Goal: Transaction & Acquisition: Purchase product/service

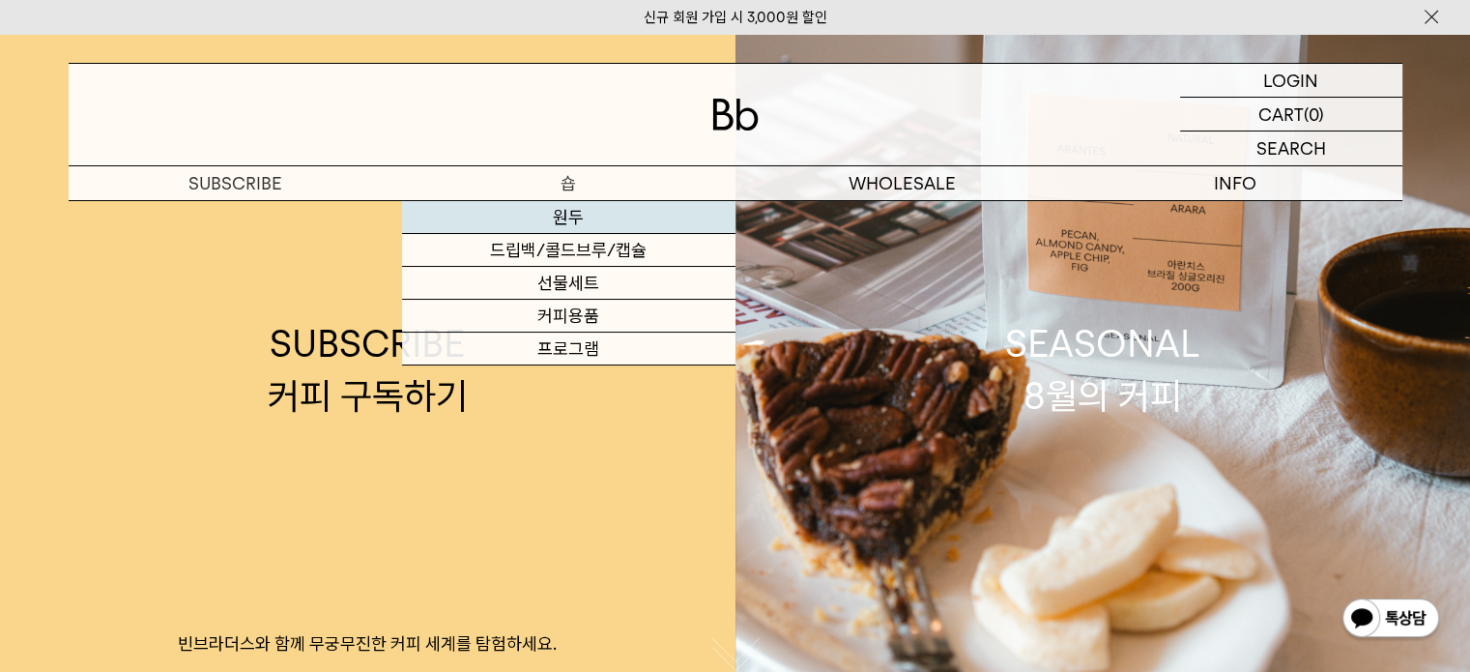
click at [578, 217] on link "원두" at bounding box center [568, 217] width 333 height 33
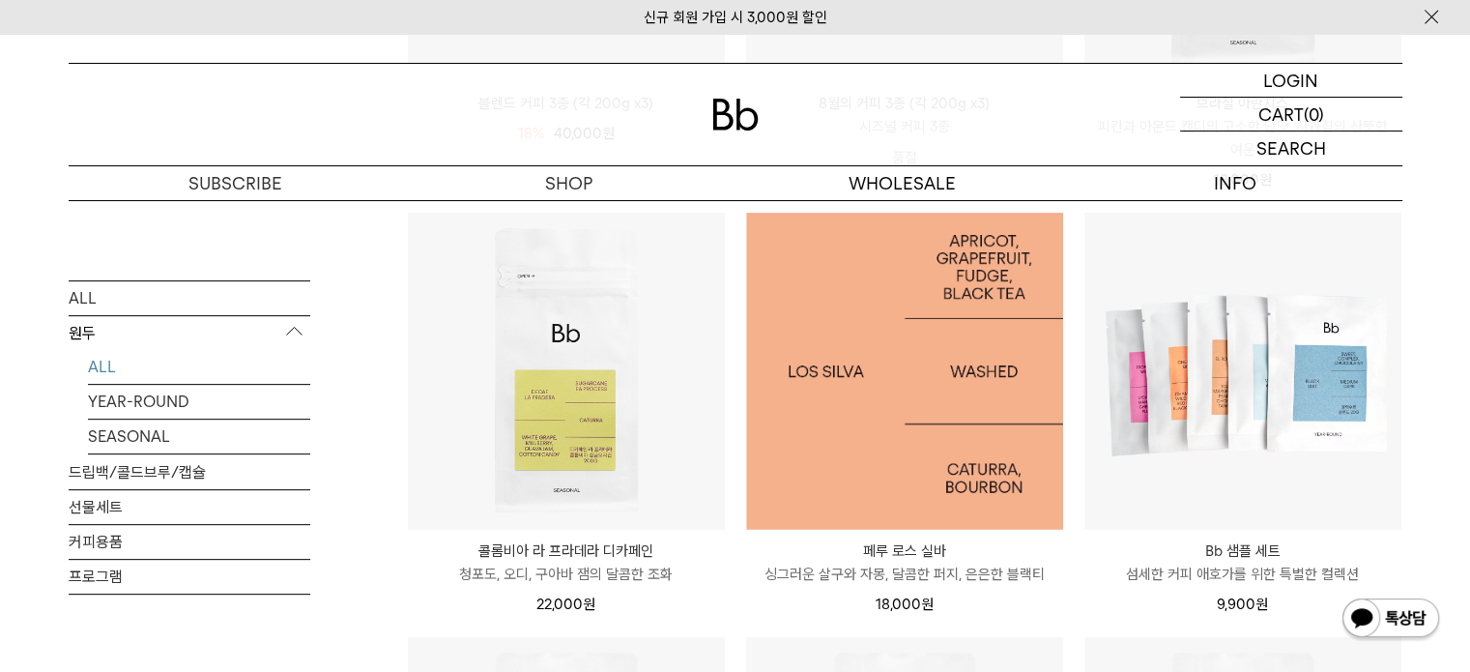
scroll to position [580, 0]
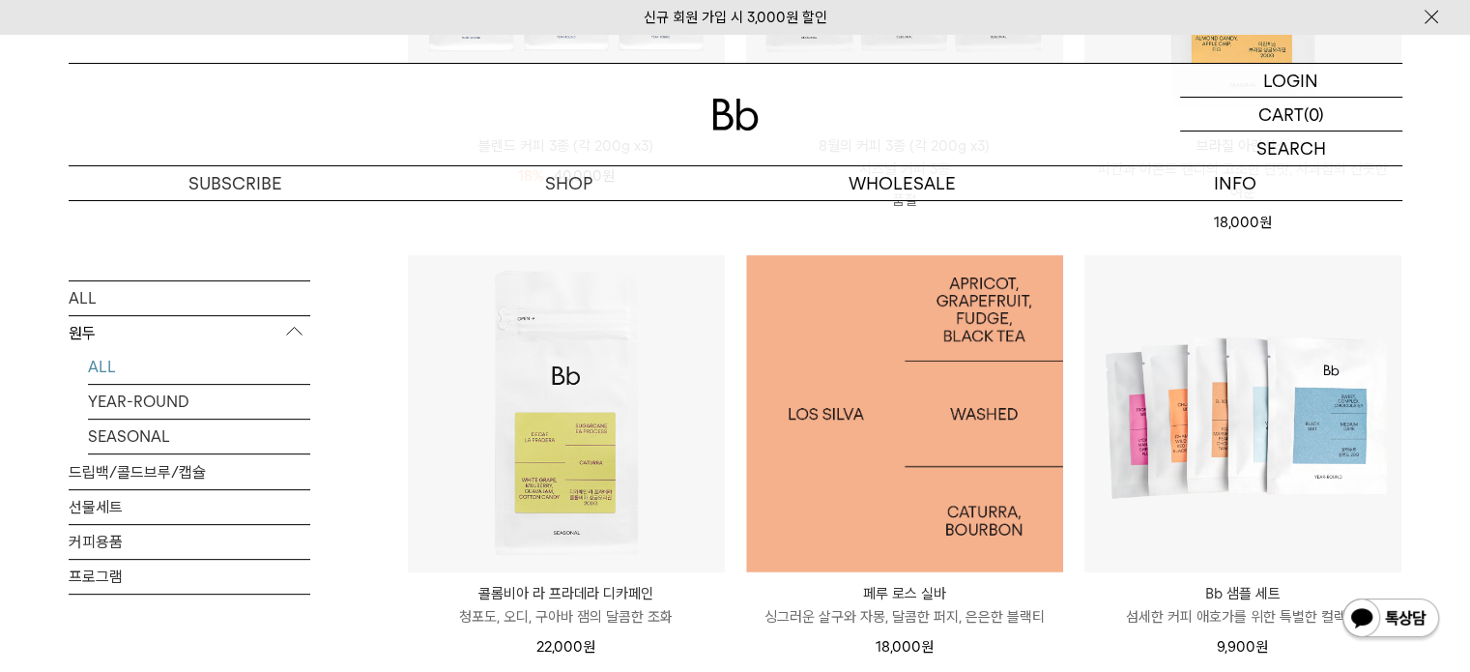
click at [908, 423] on img at bounding box center [904, 413] width 317 height 317
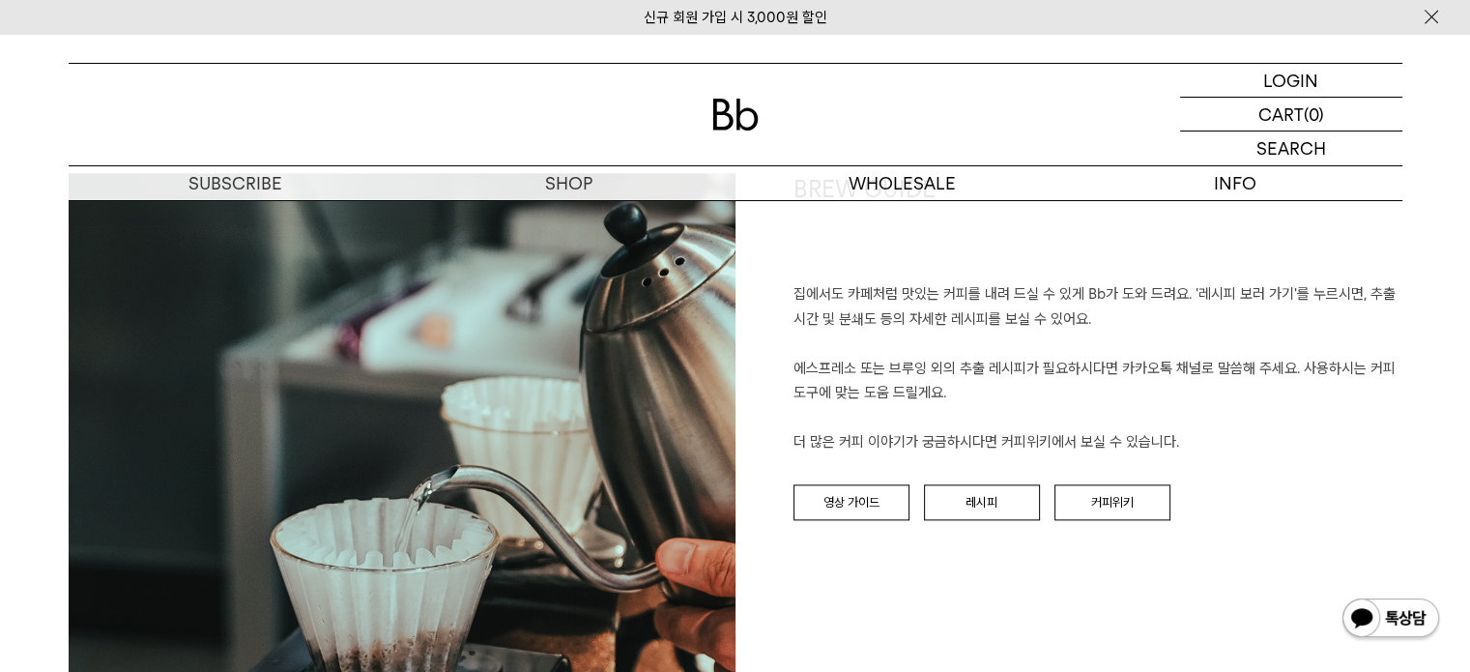
scroll to position [2223, 0]
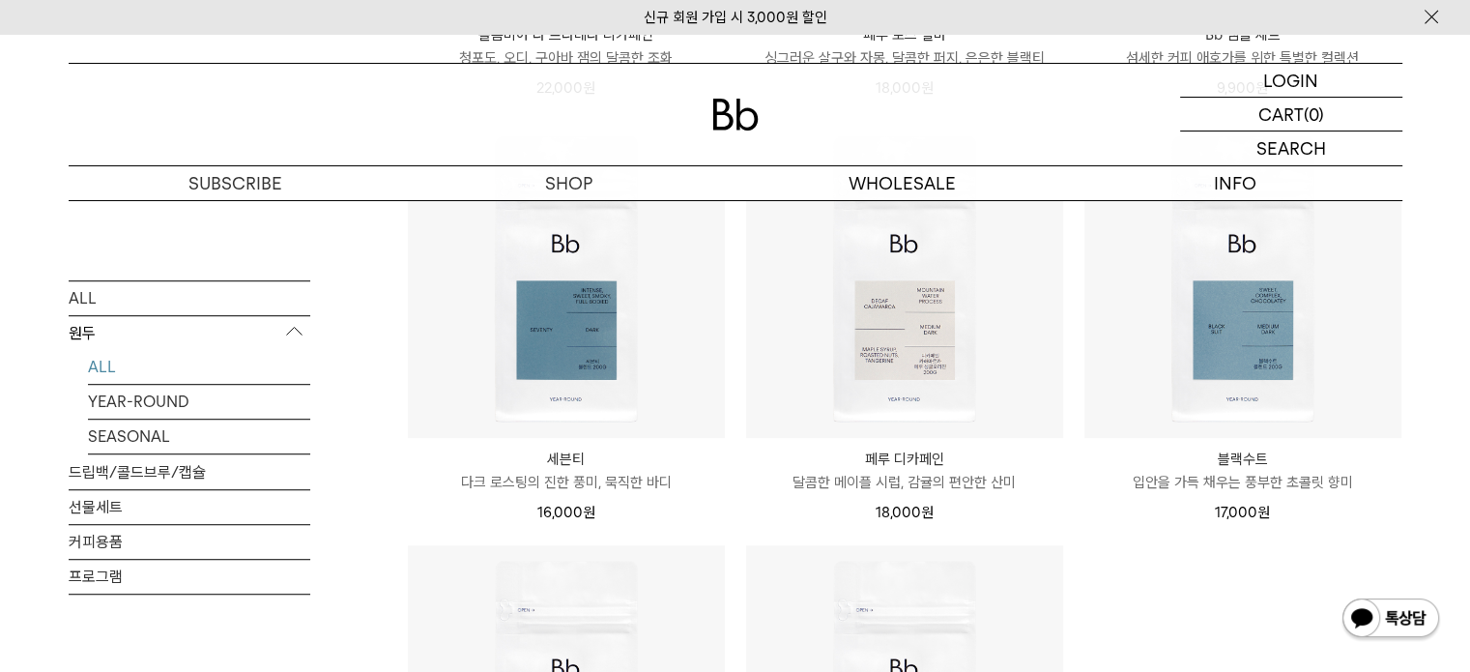
scroll to position [1063, 0]
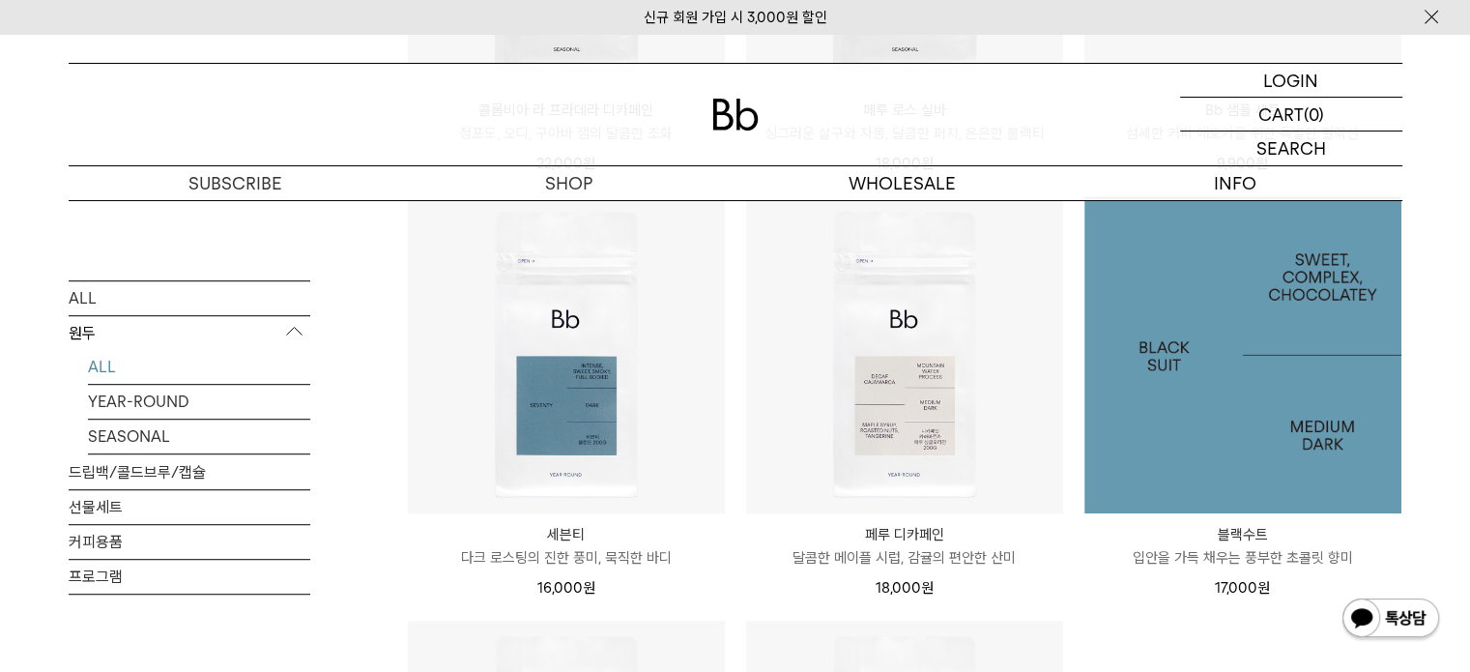
click at [1214, 351] on img at bounding box center [1242, 354] width 317 height 317
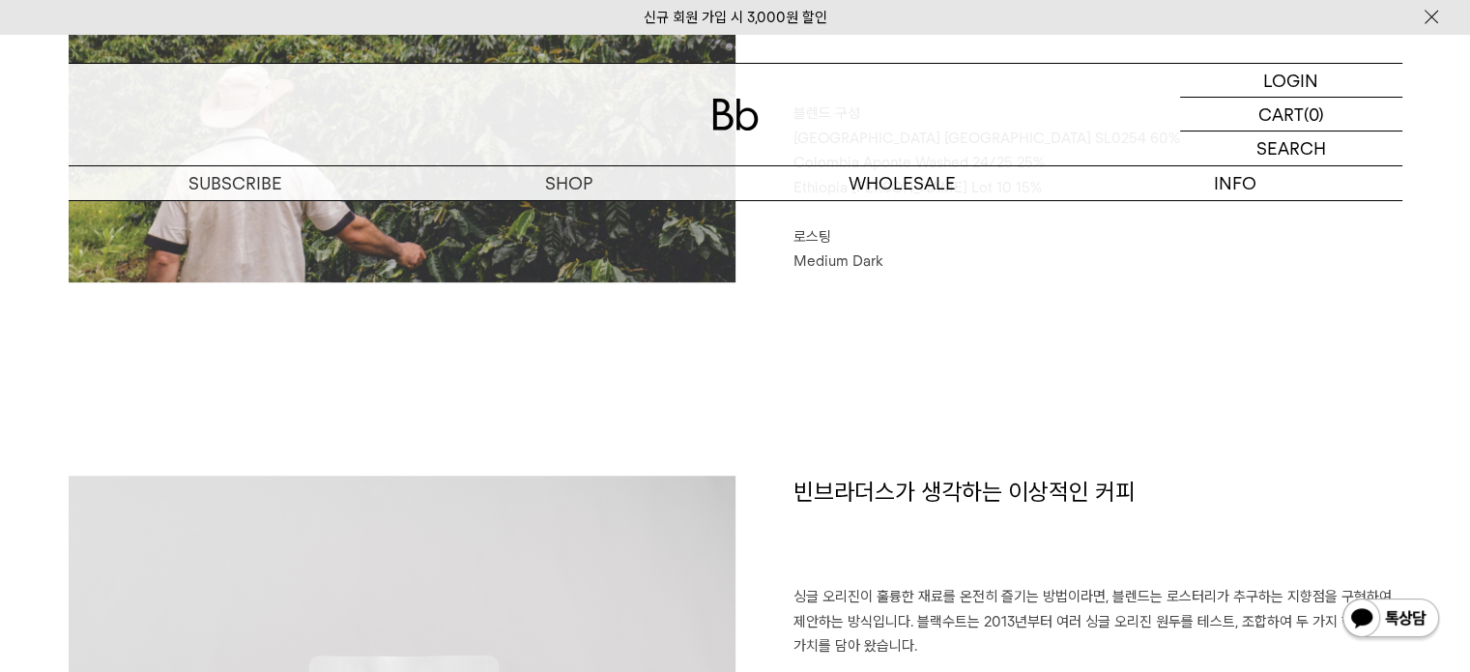
scroll to position [966, 0]
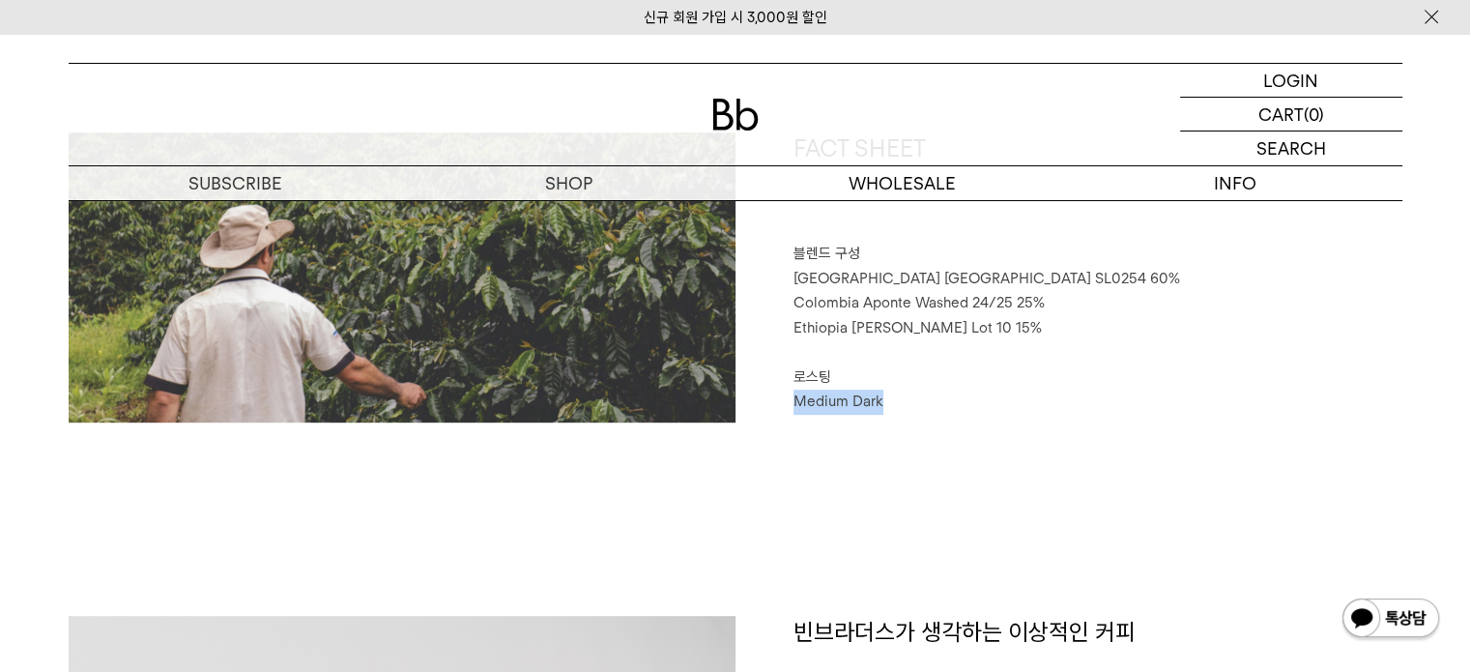
drag, startPoint x: 791, startPoint y: 400, endPoint x: 885, endPoint y: 400, distance: 93.7
click at [885, 400] on div "FACT SHEET 블렌드 구성 [GEOGRAPHIC_DATA] [GEOGRAPHIC_DATA] SL0254 60% [GEOGRAPHIC_DA…" at bounding box center [1068, 277] width 667 height 290
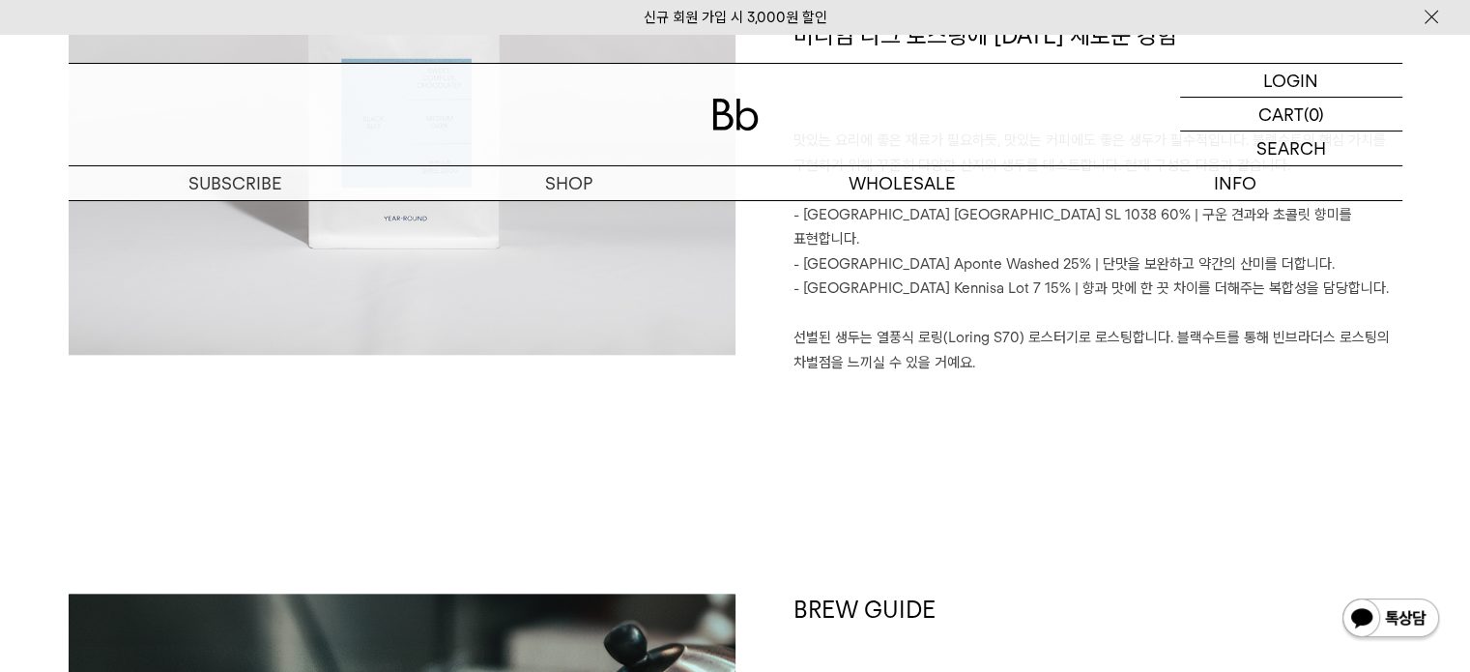
scroll to position [2126, 0]
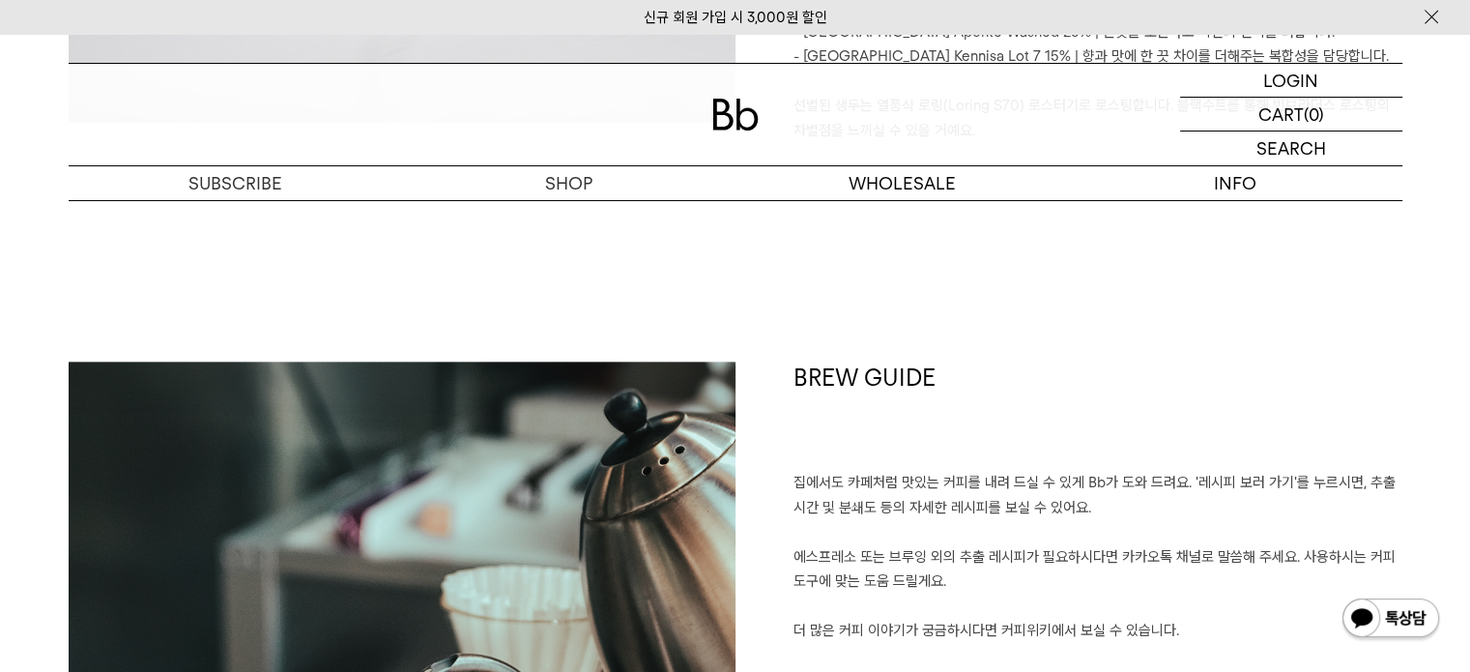
drag, startPoint x: 1331, startPoint y: 307, endPoint x: 1260, endPoint y: 329, distance: 73.7
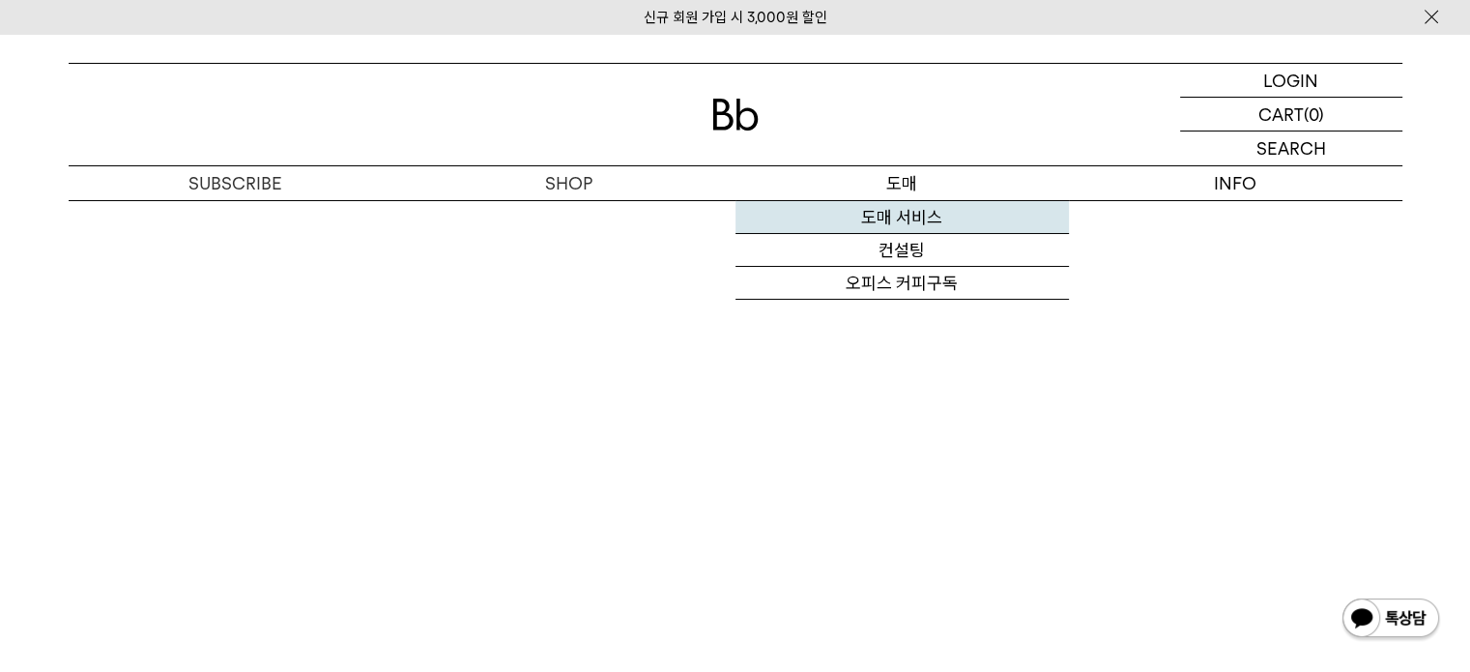
scroll to position [4928, 0]
